Goal: Transaction & Acquisition: Purchase product/service

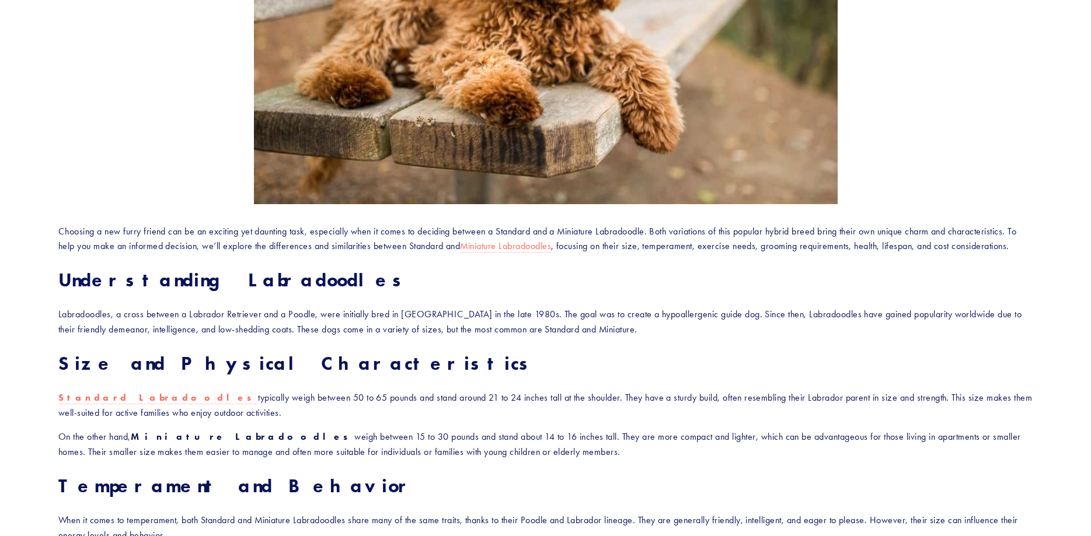
scroll to position [476, 0]
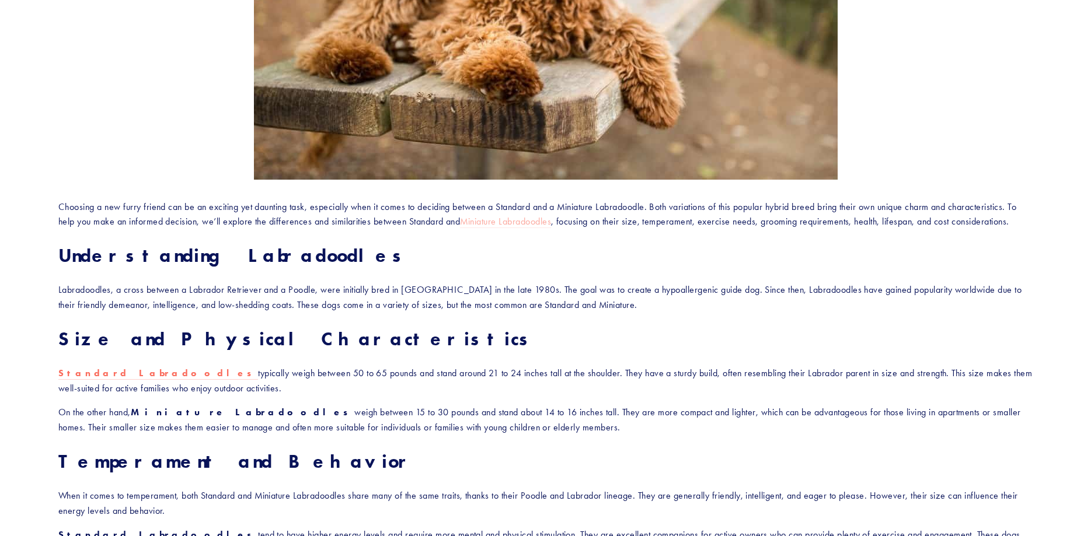
click at [546, 222] on link "Miniature Labradoodles" at bounding box center [505, 222] width 91 height 12
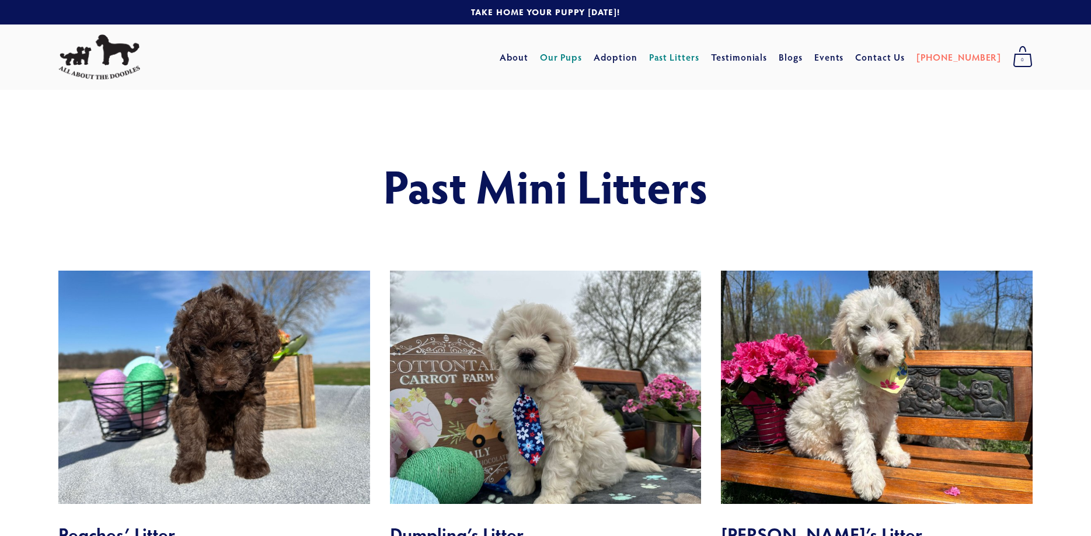
click at [582, 55] on link "Our Pups" at bounding box center [561, 57] width 43 height 21
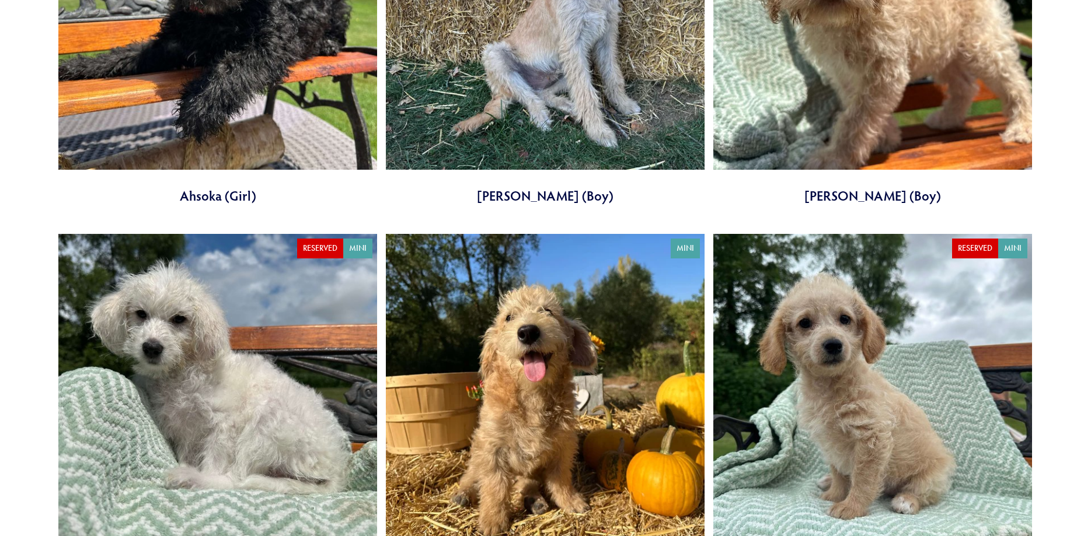
scroll to position [774, 0]
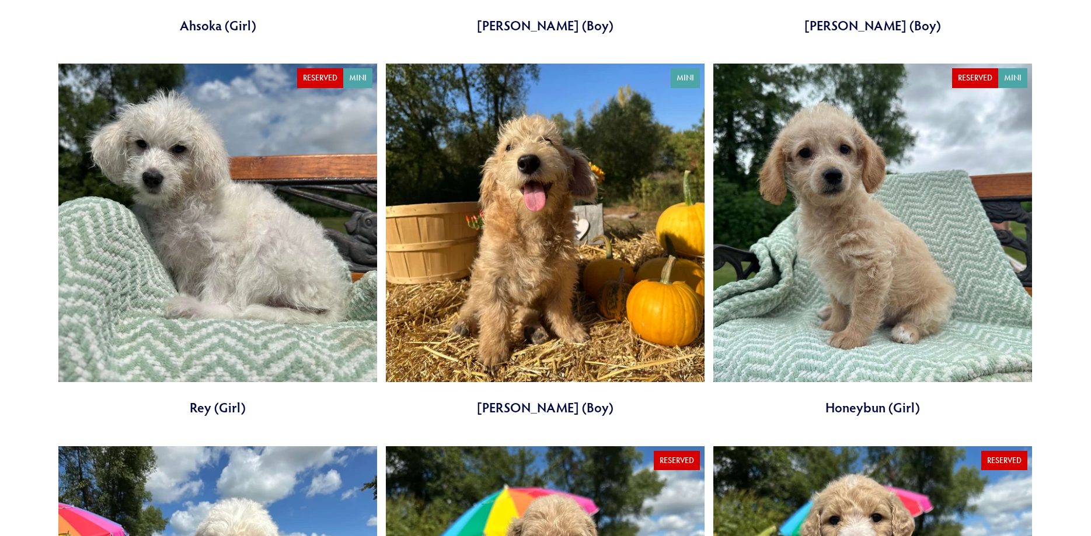
click at [574, 239] on link at bounding box center [545, 241] width 319 height 354
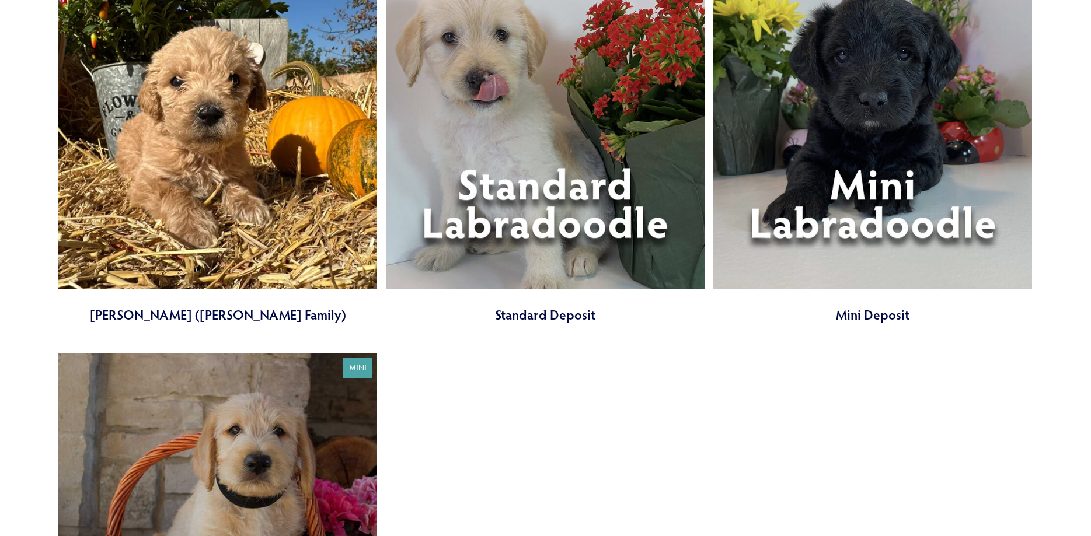
scroll to position [4286, 0]
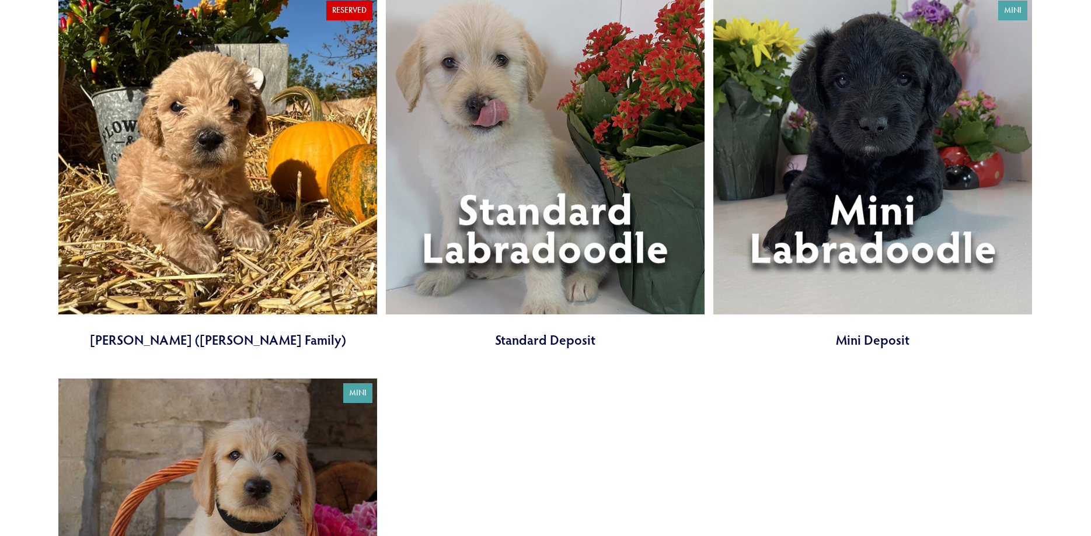
click at [919, 205] on link at bounding box center [872, 173] width 319 height 354
